Goal: Obtain resource: Obtain resource

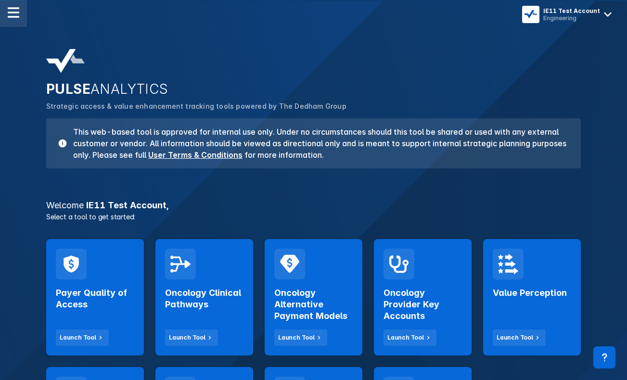
click at [19, 14] on img at bounding box center [14, 13] width 12 height 12
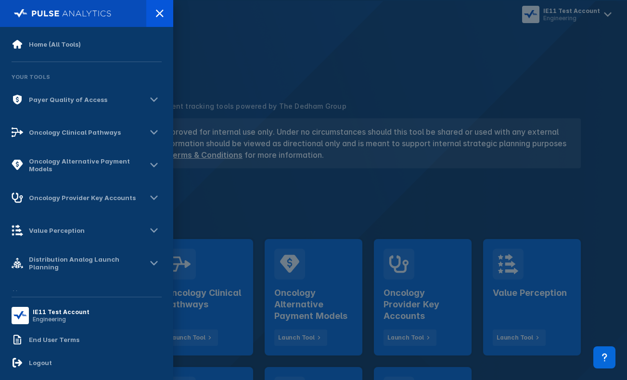
click at [340, 69] on div at bounding box center [313, 190] width 627 height 380
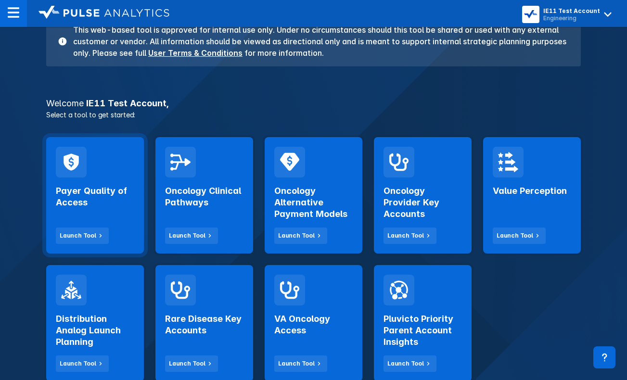
scroll to position [143, 0]
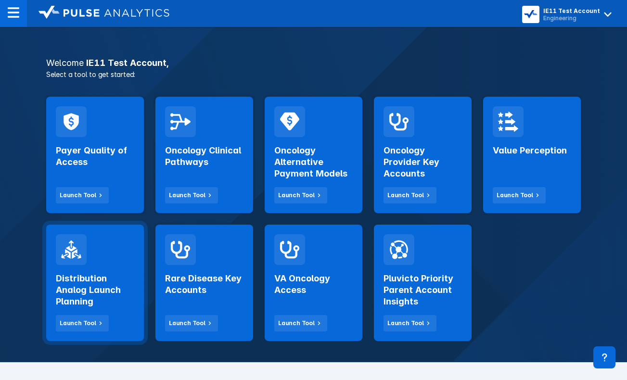
click at [116, 295] on h2 "Distribution Analog Launch Planning" at bounding box center [95, 290] width 78 height 35
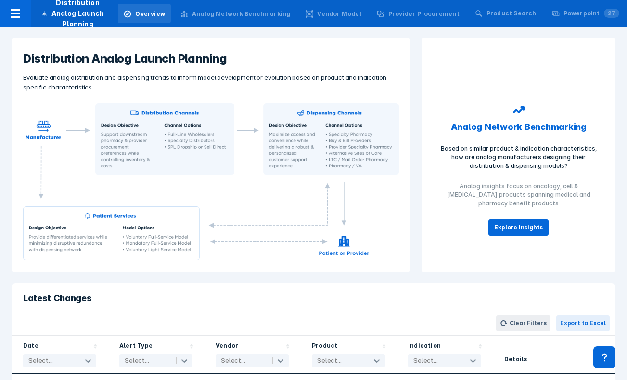
click at [271, 10] on div "Analog Network Benchmarking" at bounding box center [241, 14] width 98 height 9
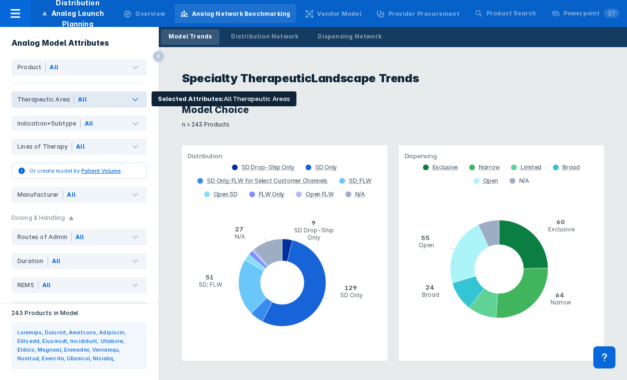
click at [93, 101] on div "All" at bounding box center [110, 99] width 73 height 16
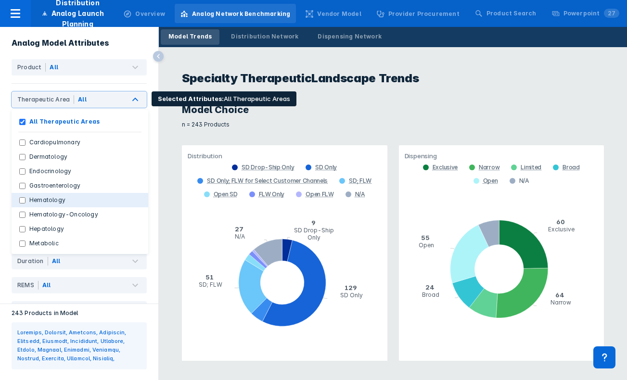
click at [73, 204] on button "Hematology" at bounding box center [80, 200] width 137 height 14
checkbox Areas "false"
checkbox input "true"
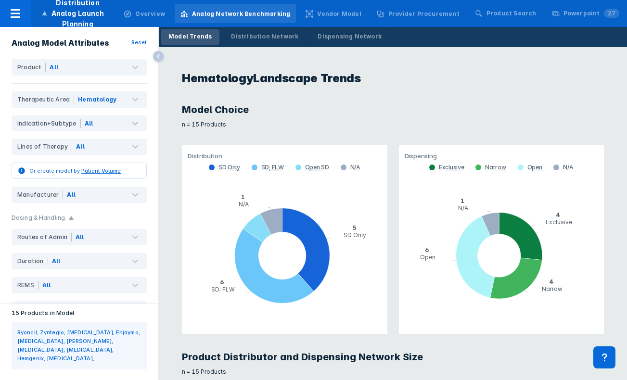
click at [213, 132] on div "Model Choice n = 15 Products" at bounding box center [392, 116] width 445 height 36
click at [261, 41] on link "Distribution Network" at bounding box center [264, 36] width 83 height 15
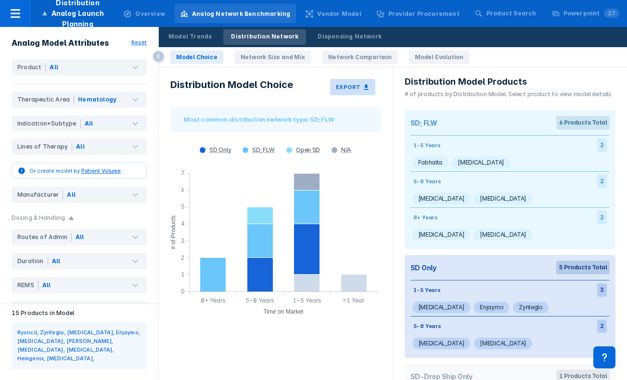
click at [358, 90] on h3 "Export" at bounding box center [348, 87] width 25 height 7
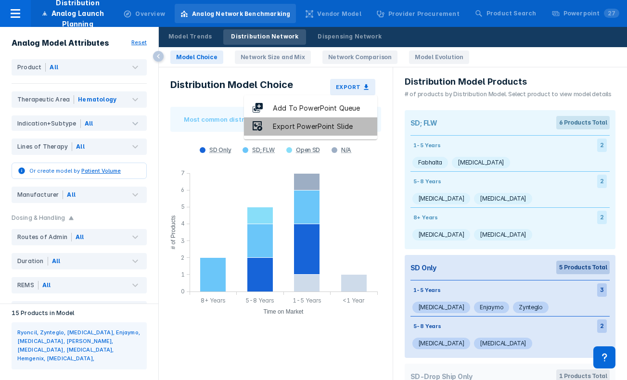
click at [334, 126] on div "Export PowerPoint Slide" at bounding box center [312, 126] width 99 height 11
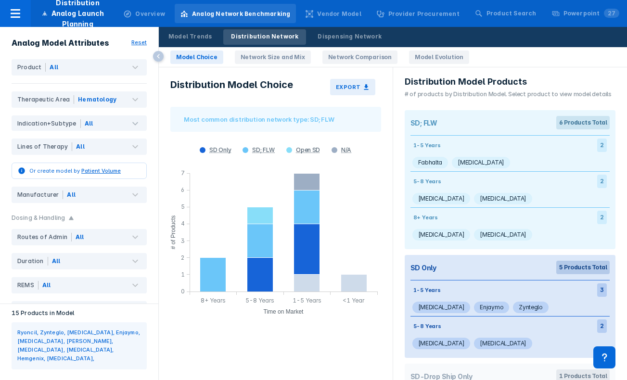
click at [305, 70] on div "Distribution Model Choice Export Most common distribution network type: SD; FLW…" at bounding box center [276, 223] width 234 height 313
click at [281, 61] on link "Network Size and Mix" at bounding box center [273, 57] width 76 height 13
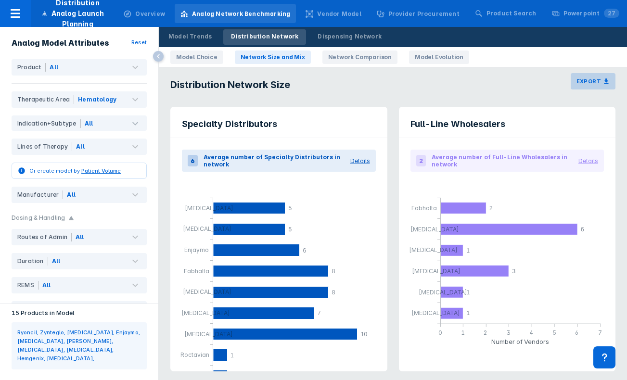
click at [583, 82] on h3 "Export" at bounding box center [589, 81] width 25 height 7
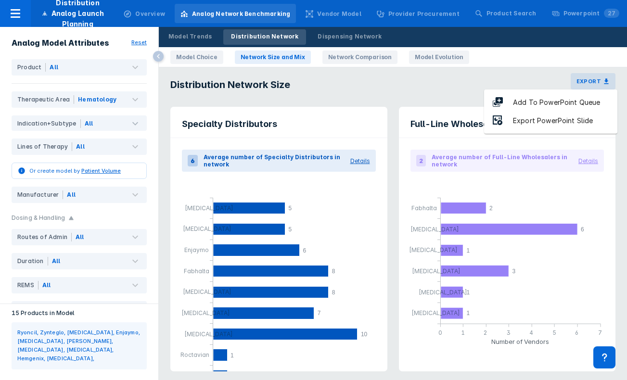
click at [542, 117] on div "Export PowerPoint Slide" at bounding box center [553, 121] width 99 height 11
click at [351, 57] on link "Network Comparison" at bounding box center [360, 57] width 75 height 13
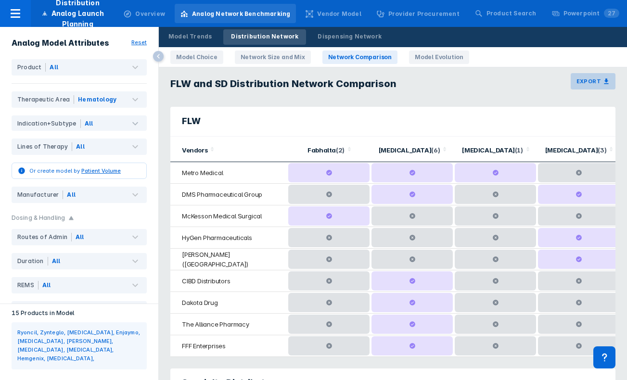
click at [583, 84] on h3 "Export" at bounding box center [589, 81] width 25 height 7
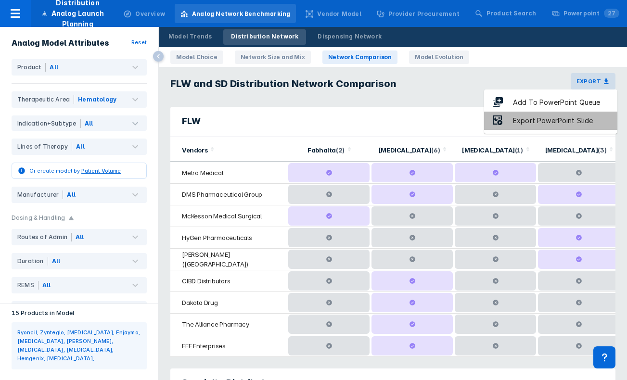
click at [565, 123] on div "Export PowerPoint Slide" at bounding box center [553, 121] width 99 height 11
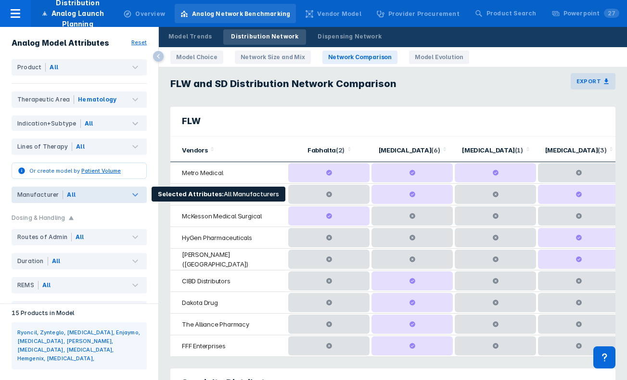
click at [104, 201] on div "All" at bounding box center [105, 195] width 84 height 16
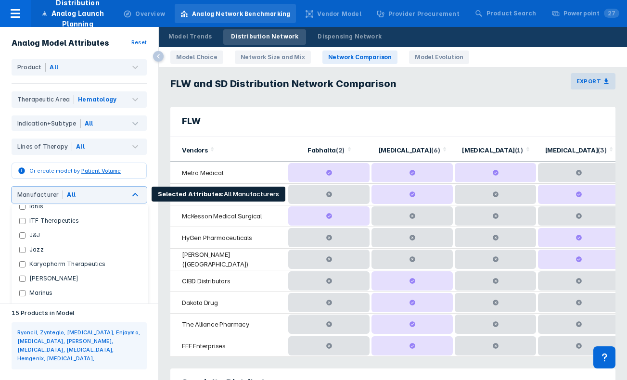
scroll to position [808, 0]
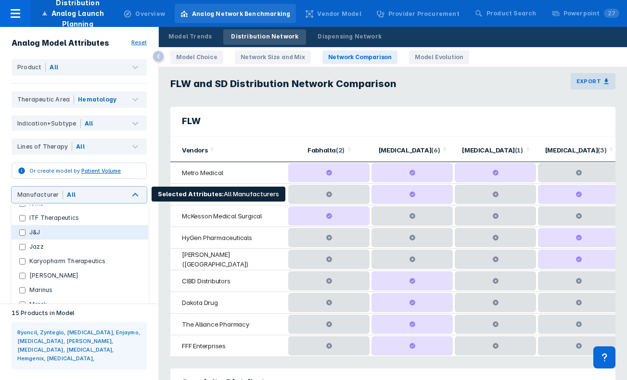
click at [47, 225] on button "J&J" at bounding box center [80, 232] width 137 height 14
checkbox Manufacturers "false"
checkbox input "true"
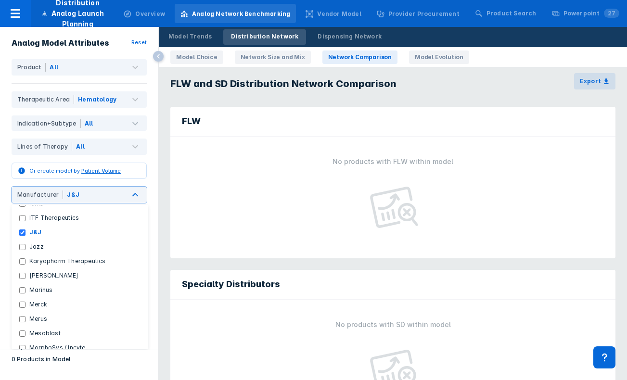
click at [166, 173] on div "FLW No products with FLW within model" at bounding box center [393, 182] width 457 height 163
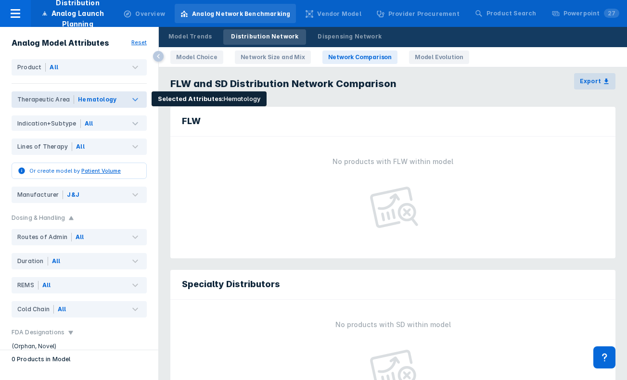
click at [111, 103] on div "Hematology" at bounding box center [110, 99] width 73 height 16
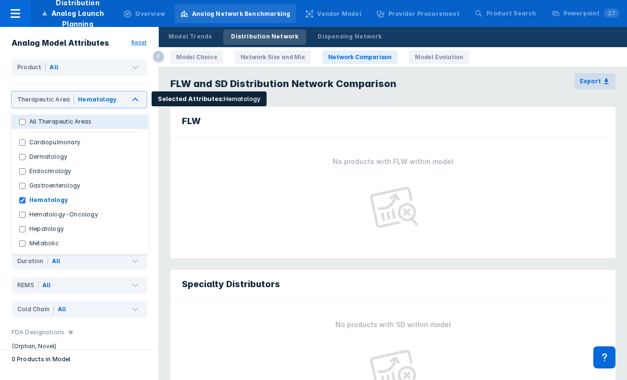
click at [96, 121] on button "All Therapeutic Areas" at bounding box center [80, 122] width 137 height 14
checkbox Areas "true"
checkbox input "false"
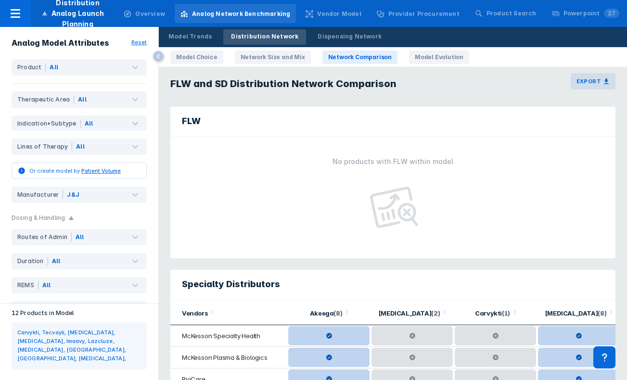
click at [165, 130] on div "FLW No products with FLW within model" at bounding box center [393, 182] width 457 height 163
click at [318, 36] on div "Dispensing Network" at bounding box center [350, 36] width 64 height 9
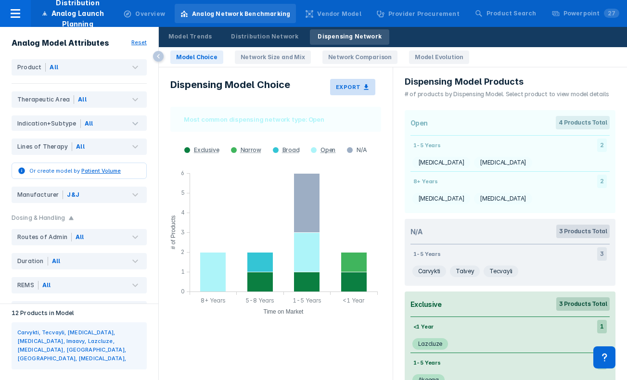
click at [359, 87] on h3 "Export" at bounding box center [348, 87] width 25 height 7
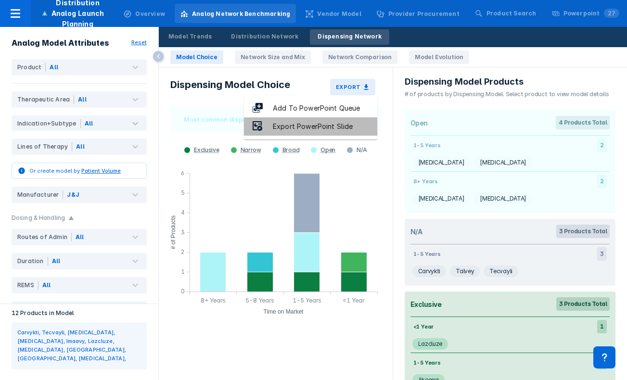
click at [336, 126] on div "Export PowerPoint Slide" at bounding box center [312, 126] width 99 height 11
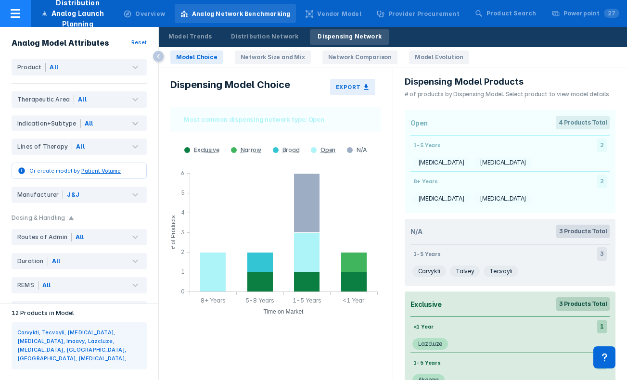
click at [10, 16] on icon at bounding box center [16, 14] width 12 height 12
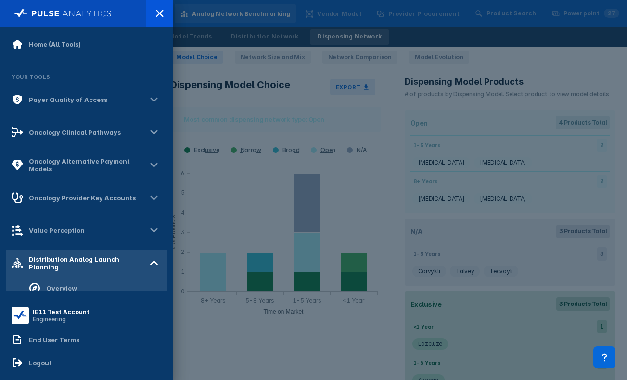
click at [208, 107] on div at bounding box center [313, 190] width 627 height 380
